Goal: Information Seeking & Learning: Learn about a topic

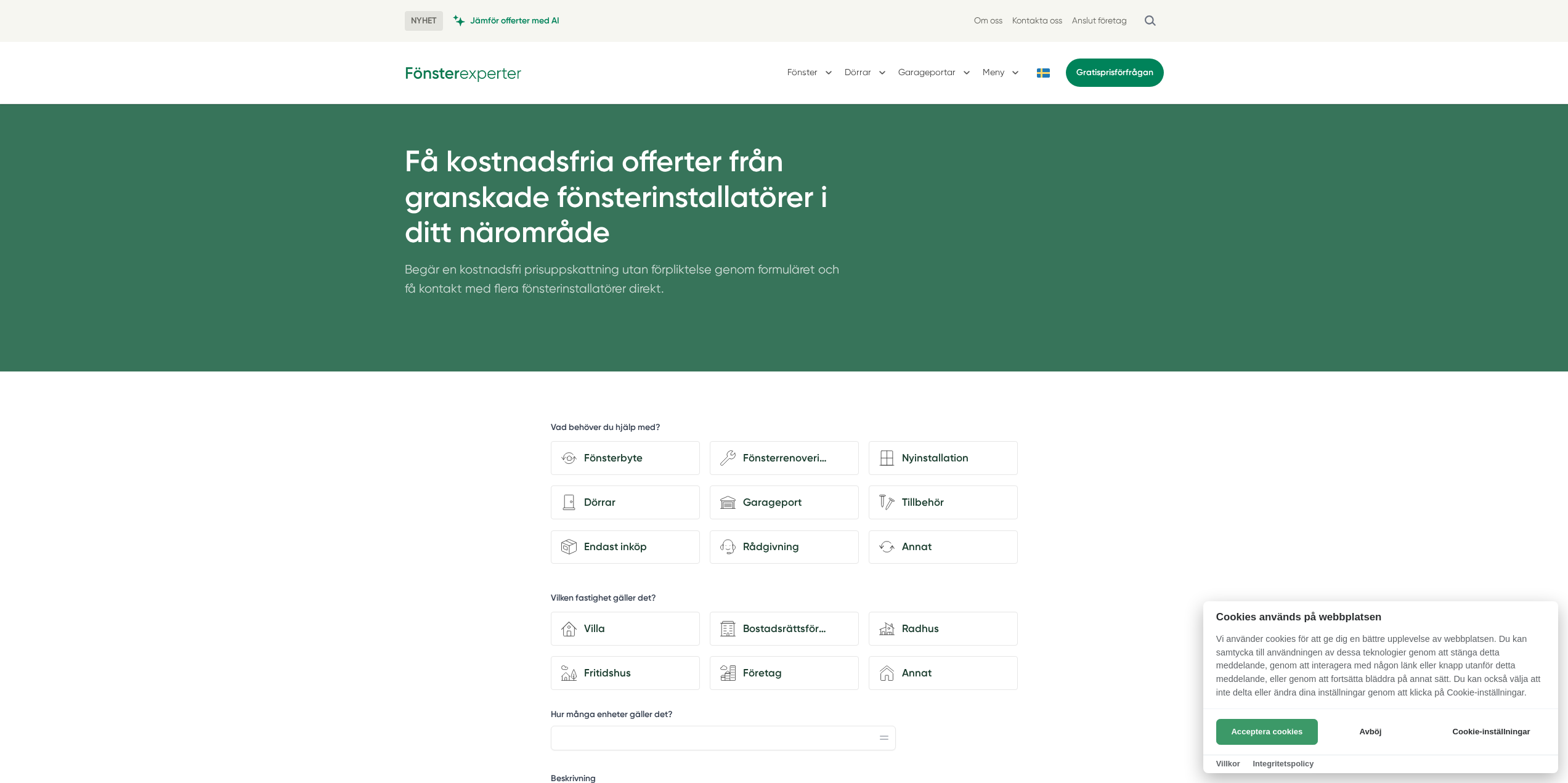
click at [1283, 737] on button "Acceptera cookies" at bounding box center [1268, 731] width 102 height 26
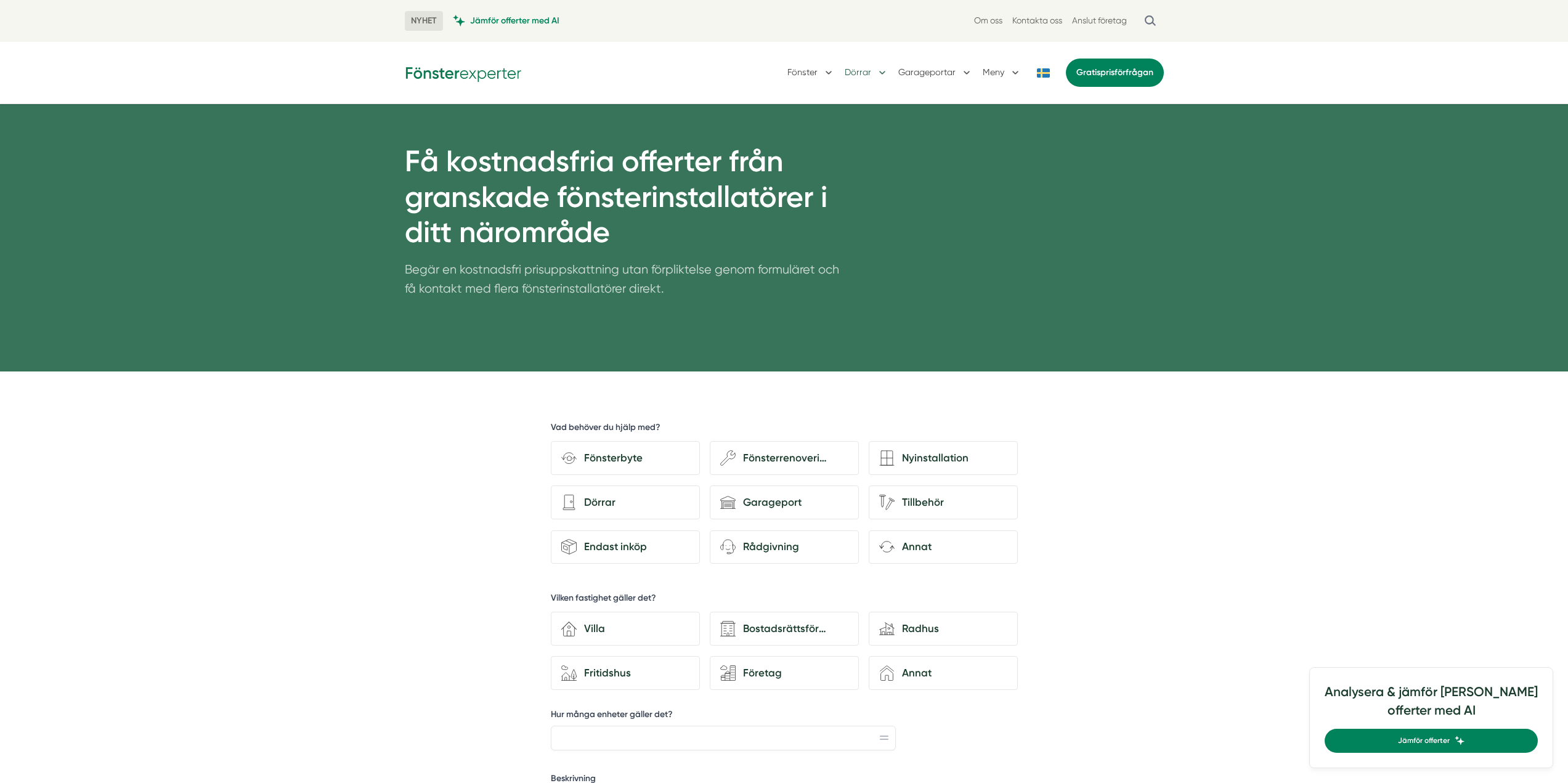
click at [881, 76] on button "Dörrar" at bounding box center [867, 73] width 43 height 32
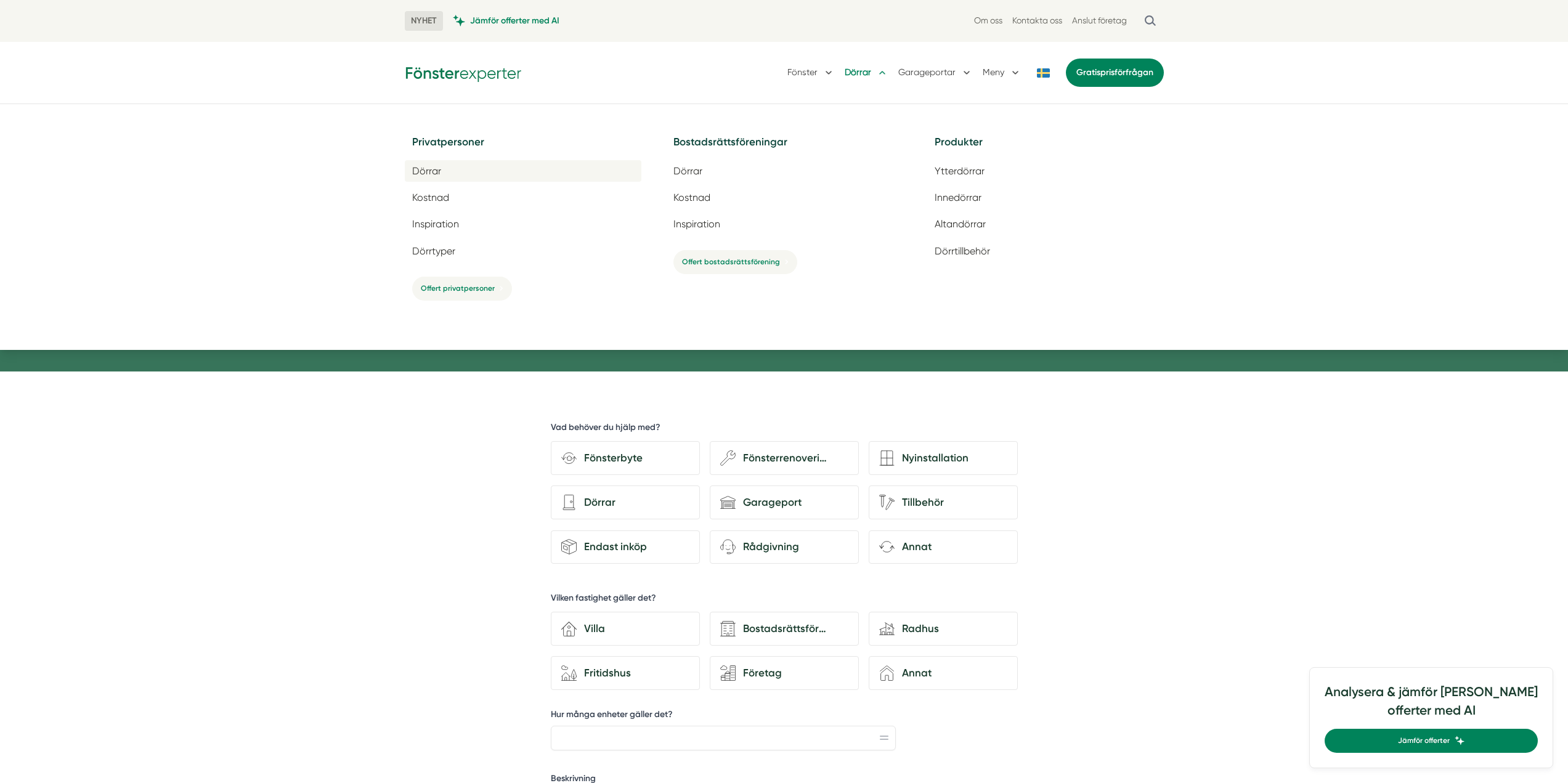
click at [436, 169] on span "Dörrar" at bounding box center [426, 171] width 29 height 12
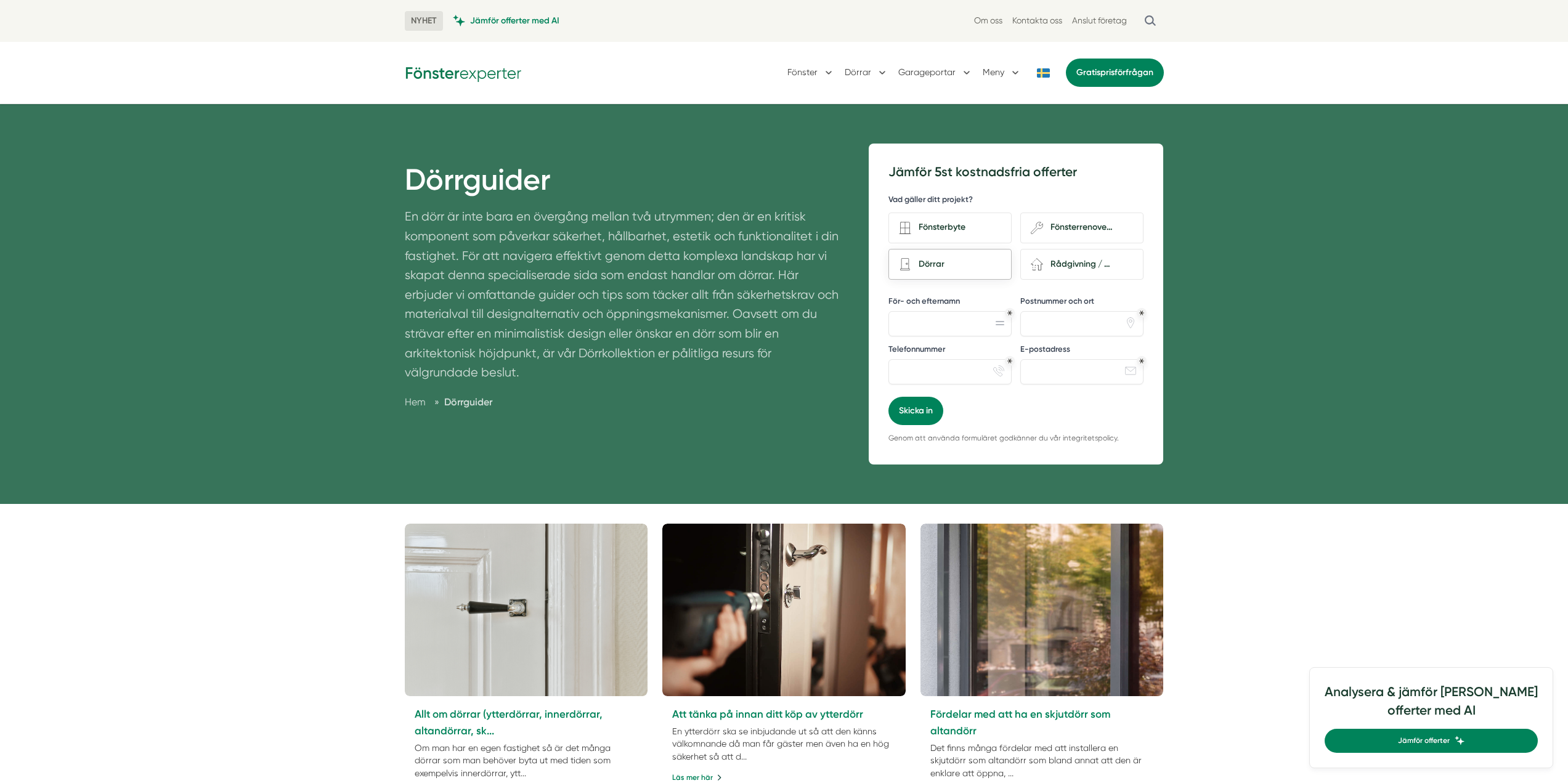
click at [924, 267] on div "Dörrar" at bounding box center [957, 264] width 90 height 17
click at [0, 0] on input "Dörrar" at bounding box center [0, 0] width 0 height 0
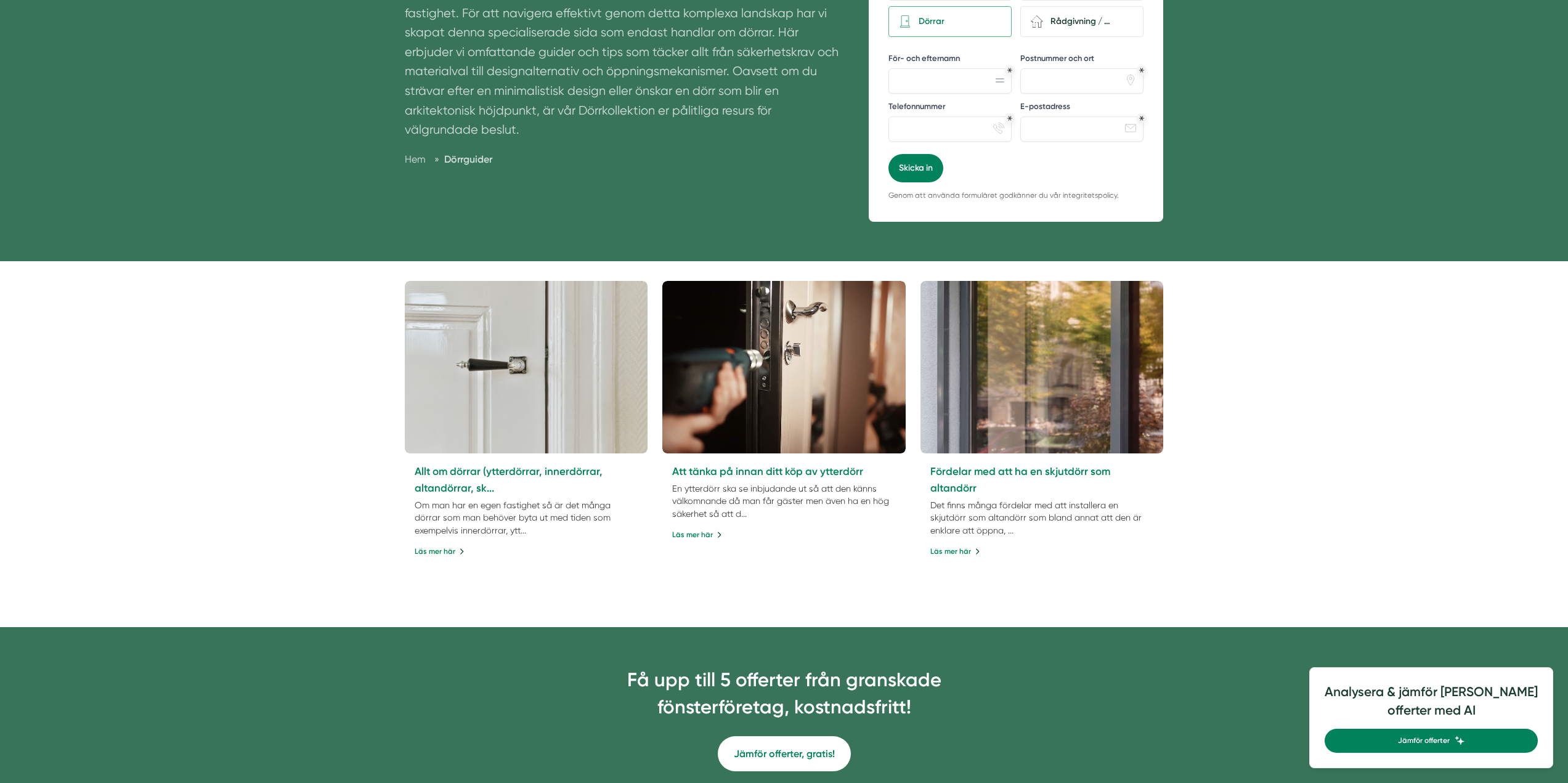
scroll to position [247, 0]
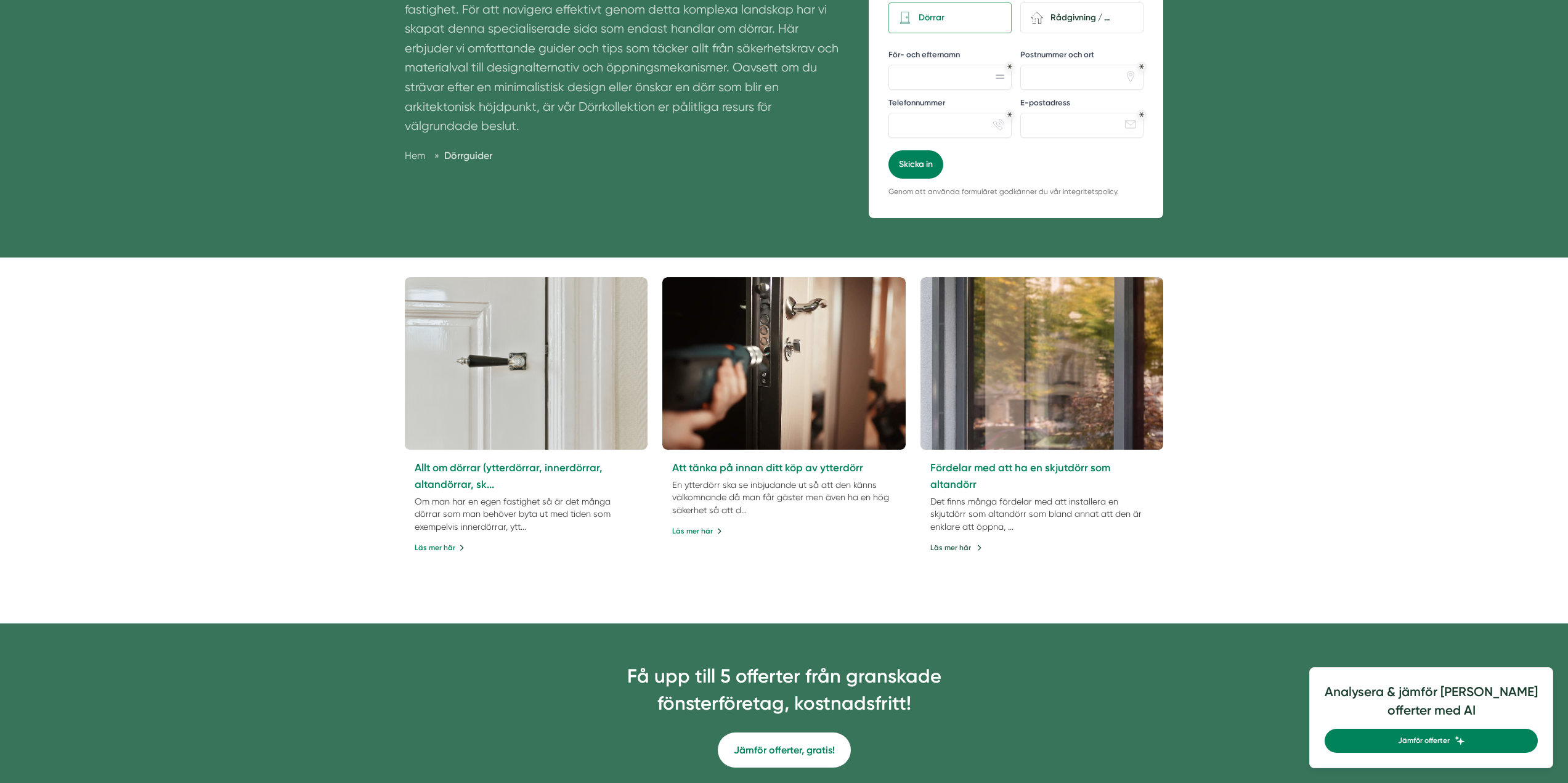
click at [952, 551] on link "Läs mer här" at bounding box center [957, 548] width 52 height 12
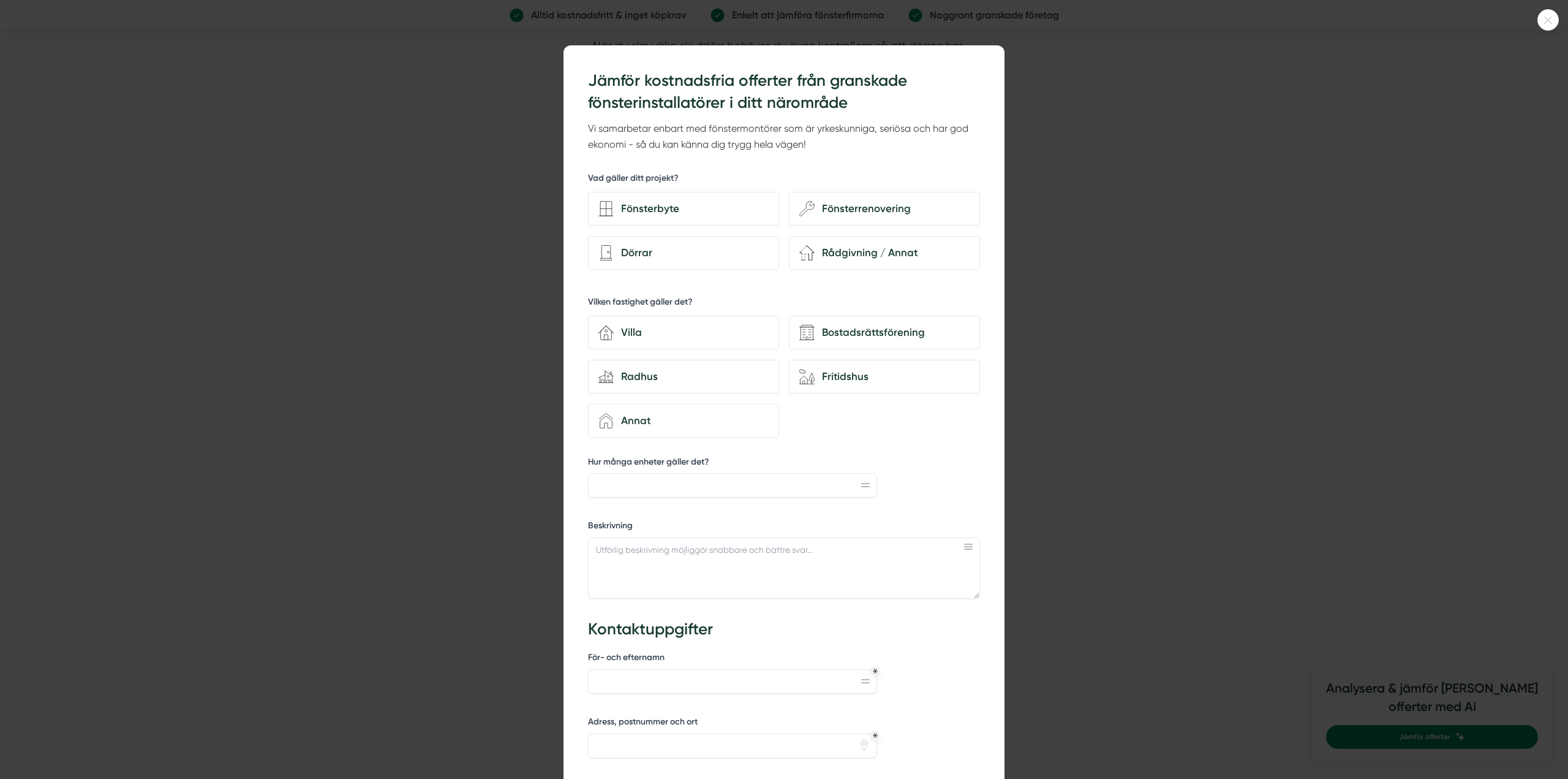
scroll to position [1778, 0]
click at [891, 252] on div "Rådgivning / Annat" at bounding box center [892, 253] width 155 height 17
click at [0, 0] on input "renovation-2 Rådgivning / Annat" at bounding box center [0, 0] width 0 height 0
click at [668, 339] on div "Villa" at bounding box center [691, 333] width 155 height 17
click at [0, 0] on input "house-3 Villa" at bounding box center [0, 0] width 0 height 0
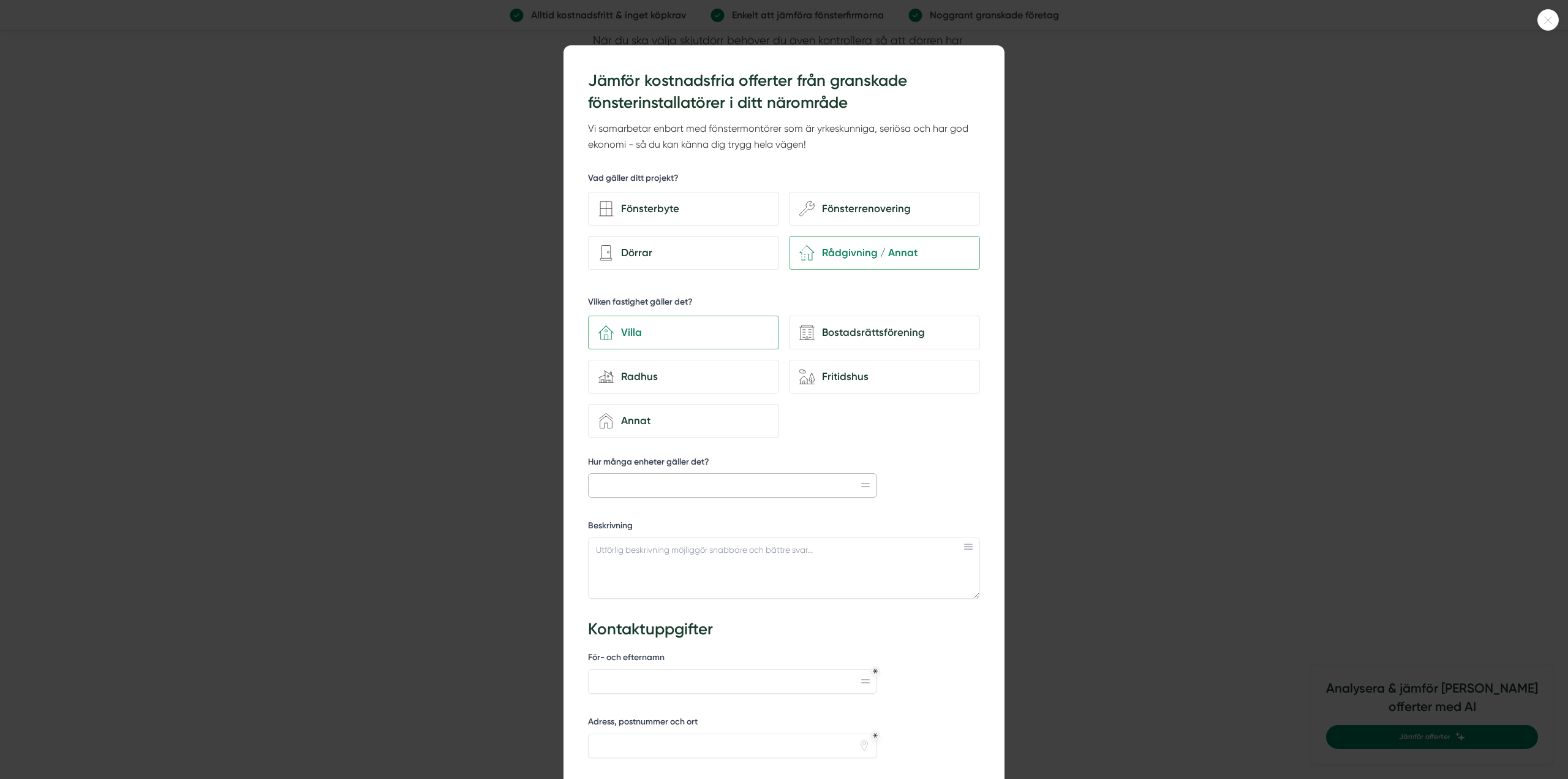
click at [687, 484] on input "Hur många enheter gäller det?" at bounding box center [732, 485] width 289 height 25
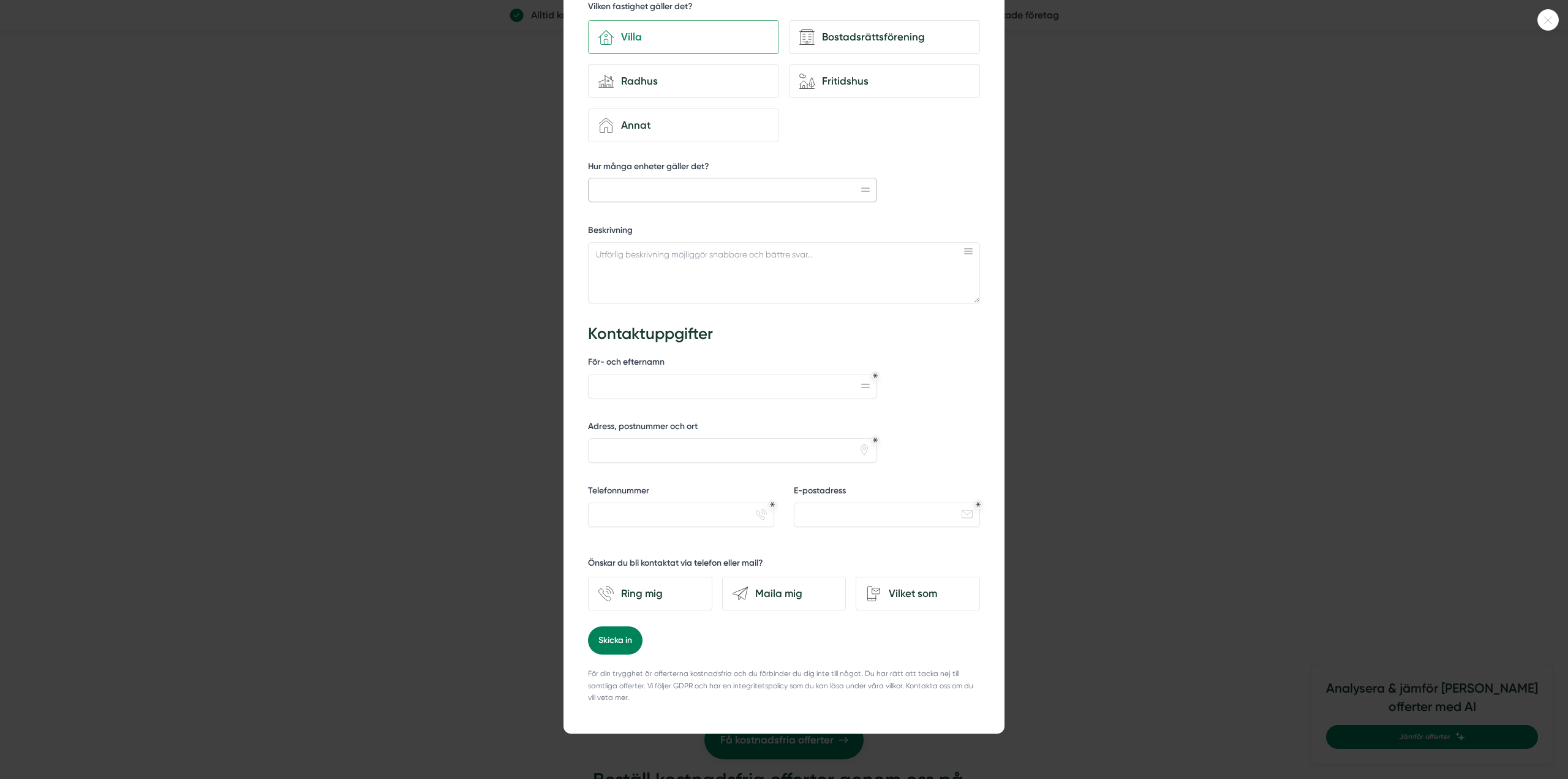
scroll to position [0, 0]
